Goal: Task Accomplishment & Management: Complete application form

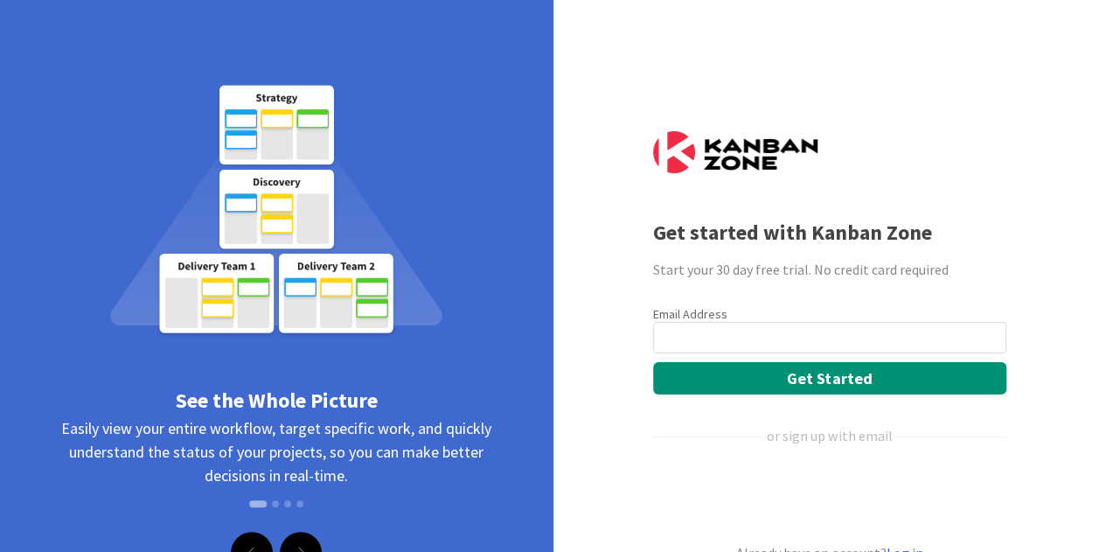
click at [738, 348] on input "email" at bounding box center [829, 337] width 353 height 31
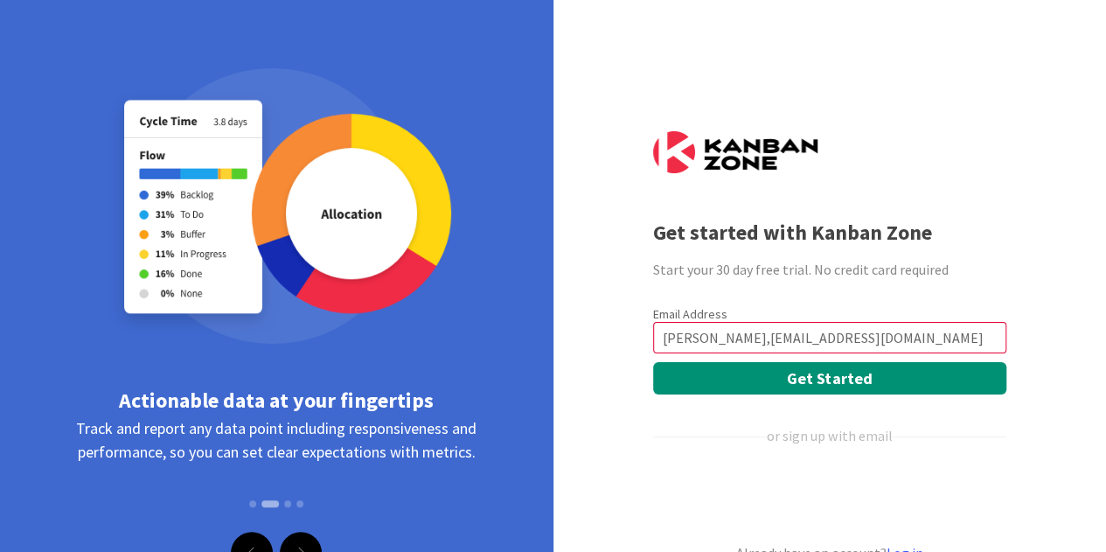
click at [653, 362] on button "Get Started" at bounding box center [829, 378] width 353 height 32
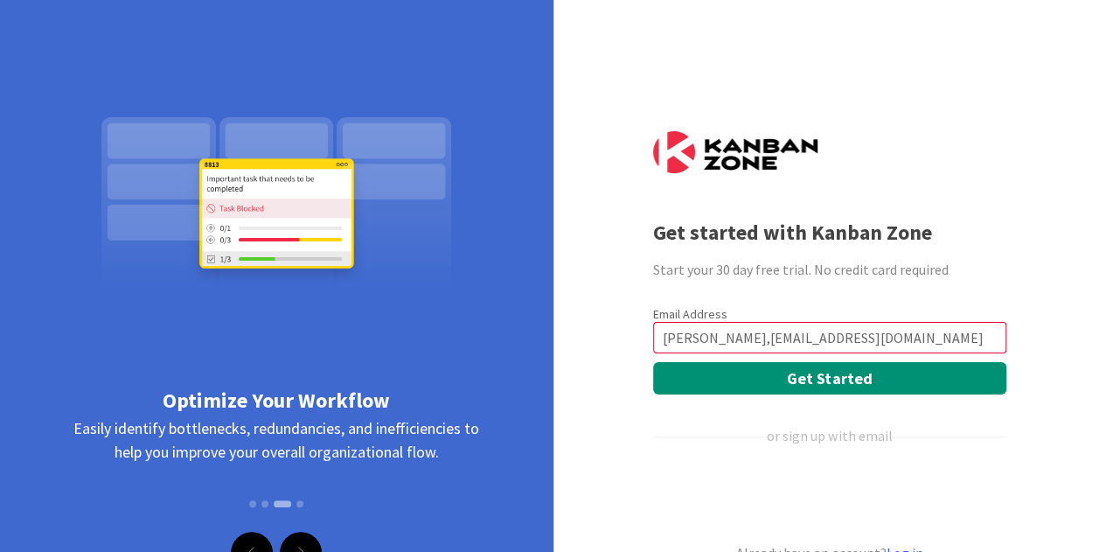
click at [698, 337] on input "[PERSON_NAME],[EMAIL_ADDRESS][DOMAIN_NAME]" at bounding box center [829, 337] width 353 height 31
type input "[PERSON_NAME][EMAIL_ADDRESS][DOMAIN_NAME]"
click at [653, 362] on button "Get Started" at bounding box center [829, 378] width 353 height 32
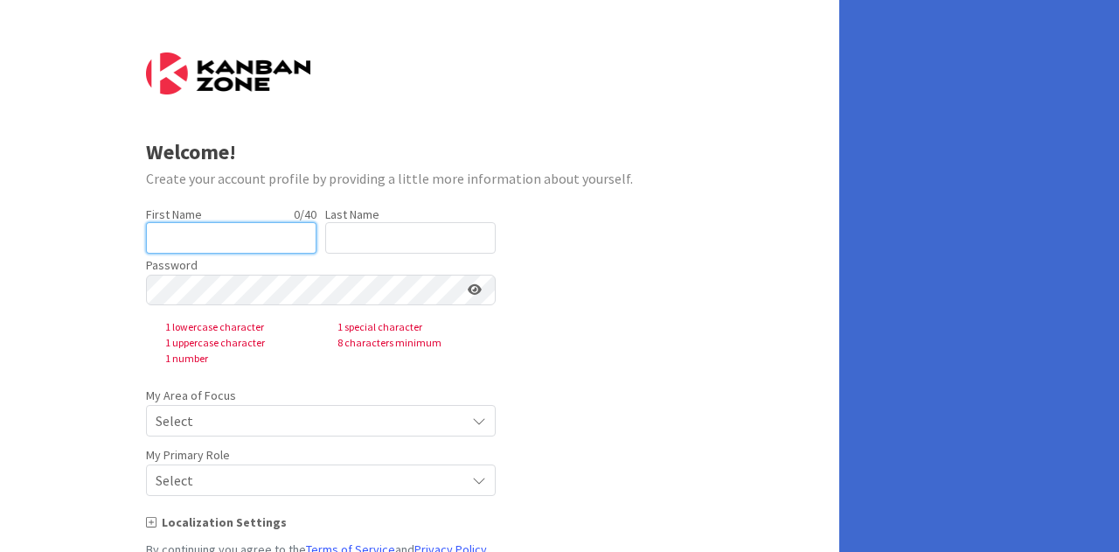
click at [287, 235] on input "text" at bounding box center [231, 237] width 170 height 31
type input "Doana"
